Goal: Information Seeking & Learning: Learn about a topic

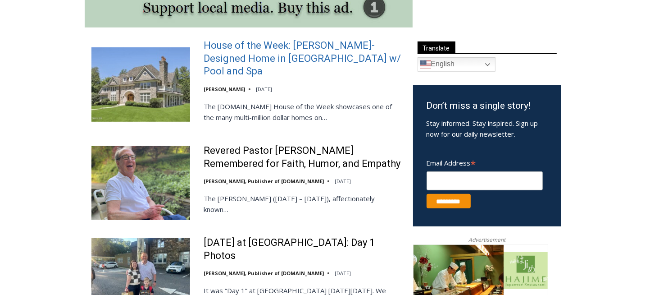
scroll to position [510, 0]
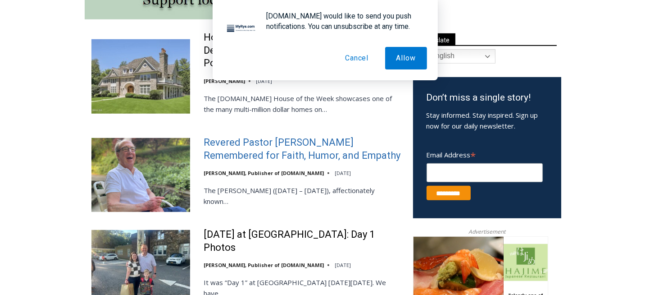
click at [280, 136] on link "Revered Pastor [PERSON_NAME] Remembered for Faith, Humor, and Empathy" at bounding box center [303, 149] width 198 height 26
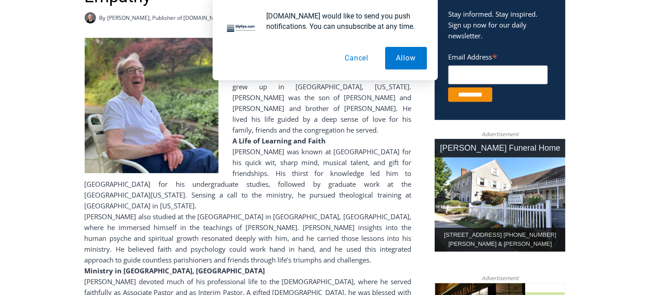
scroll to position [339, 0]
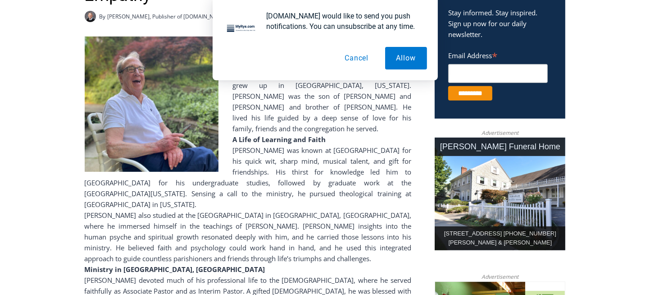
click at [350, 56] on button "Cancel" at bounding box center [356, 58] width 46 height 23
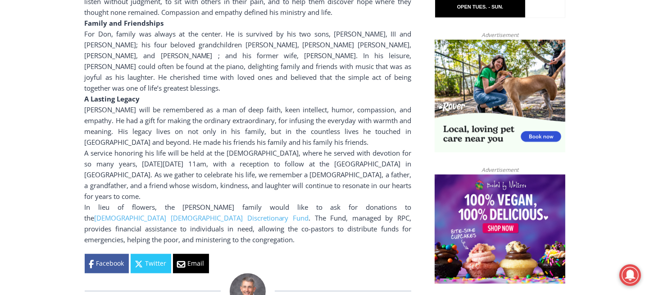
scroll to position [714, 0]
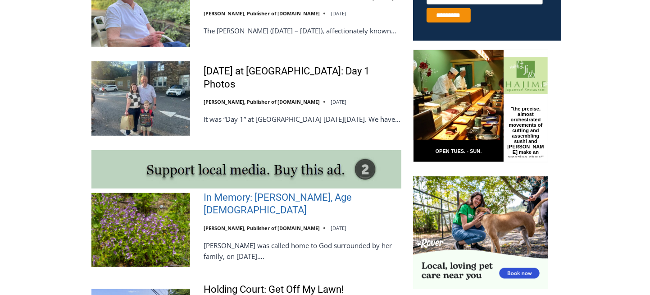
click at [293, 197] on link "In Memory: [PERSON_NAME], Age [DEMOGRAPHIC_DATA]" at bounding box center [303, 204] width 198 height 26
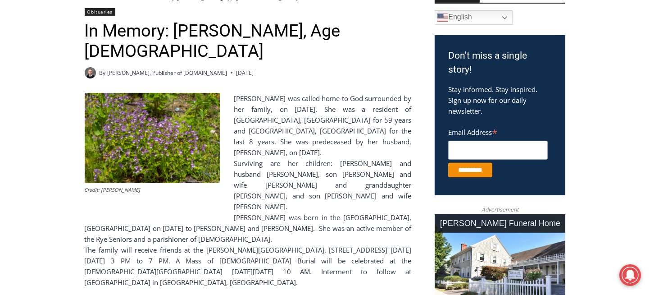
scroll to position [263, 0]
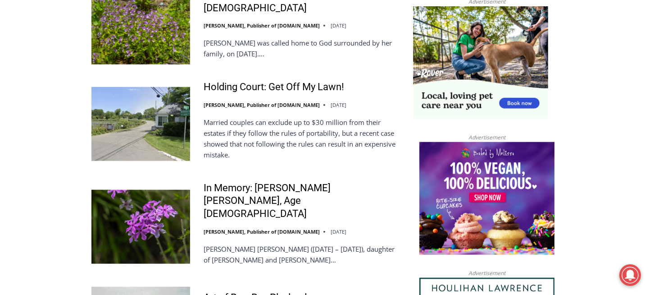
scroll to position [905, 0]
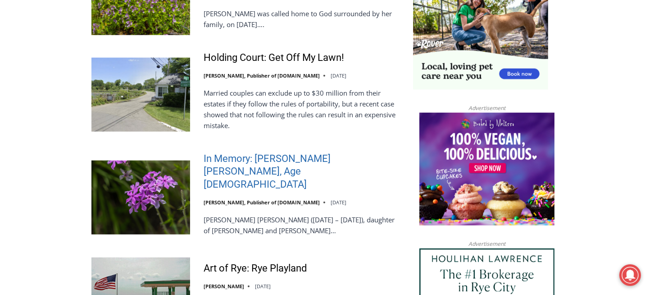
click at [325, 159] on link "In Memory: [PERSON_NAME] [PERSON_NAME], Age [DEMOGRAPHIC_DATA]" at bounding box center [303, 171] width 198 height 39
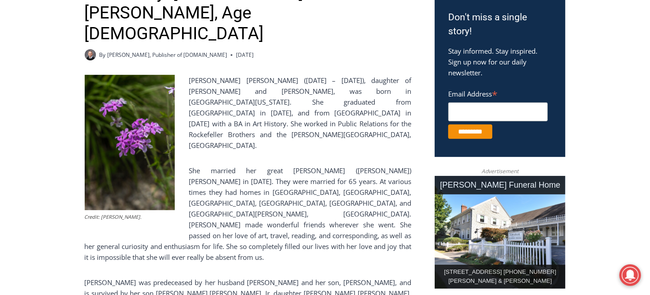
scroll to position [341, 0]
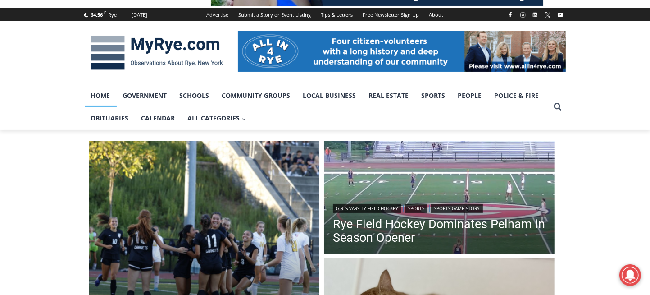
scroll to position [114, 0]
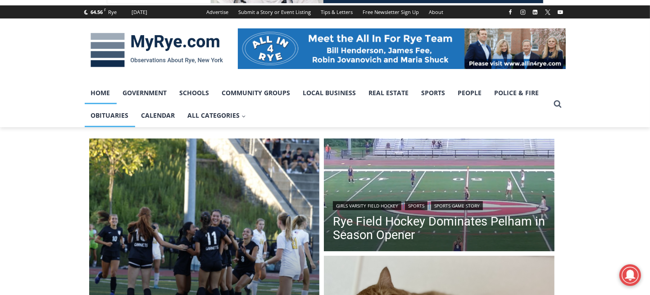
click at [104, 118] on link "Obituaries" at bounding box center [110, 115] width 50 height 23
